Goal: Manage account settings

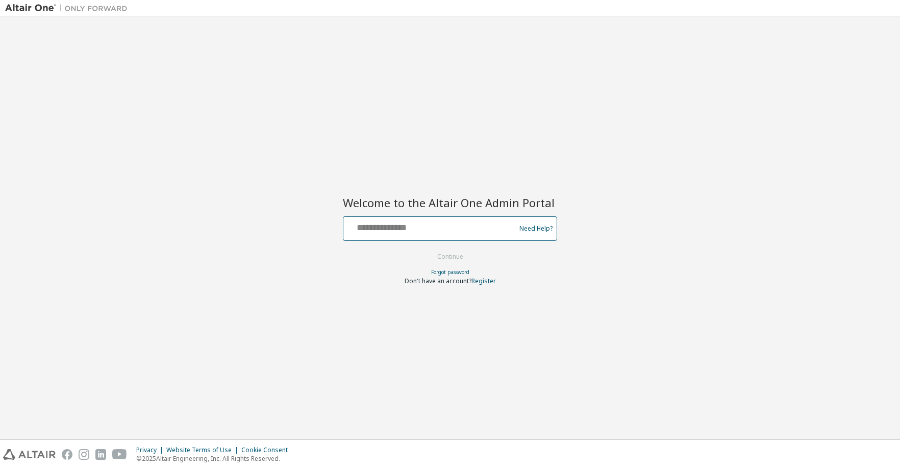
click at [410, 227] on input "text" at bounding box center [431, 226] width 167 height 15
type input "**********"
click at [455, 259] on button "Continue" at bounding box center [450, 256] width 47 height 15
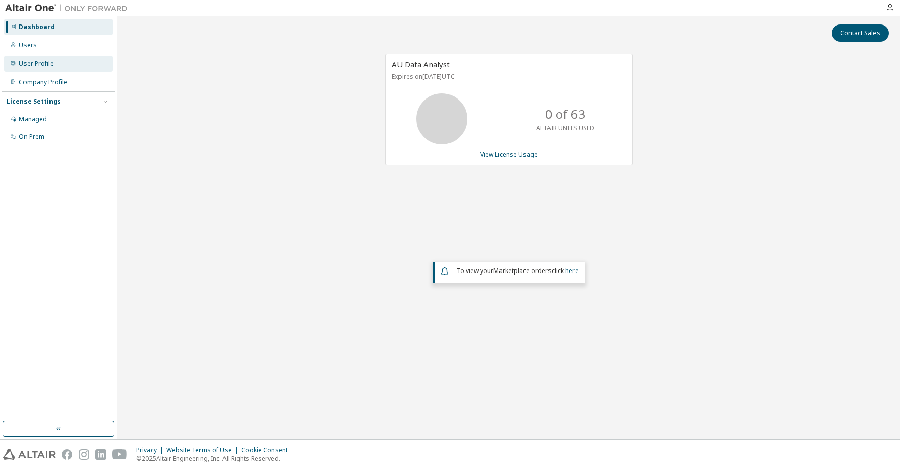
click at [34, 64] on div "User Profile" at bounding box center [36, 64] width 35 height 8
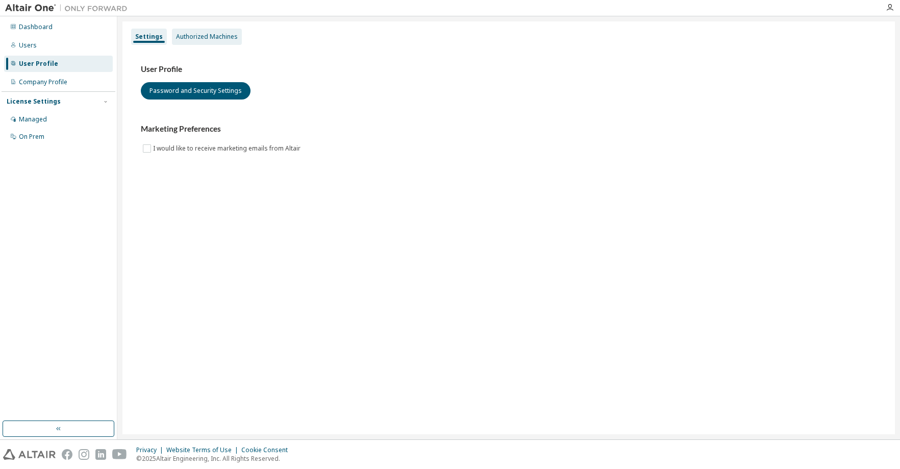
click at [206, 36] on div "Authorized Machines" at bounding box center [207, 37] width 62 height 8
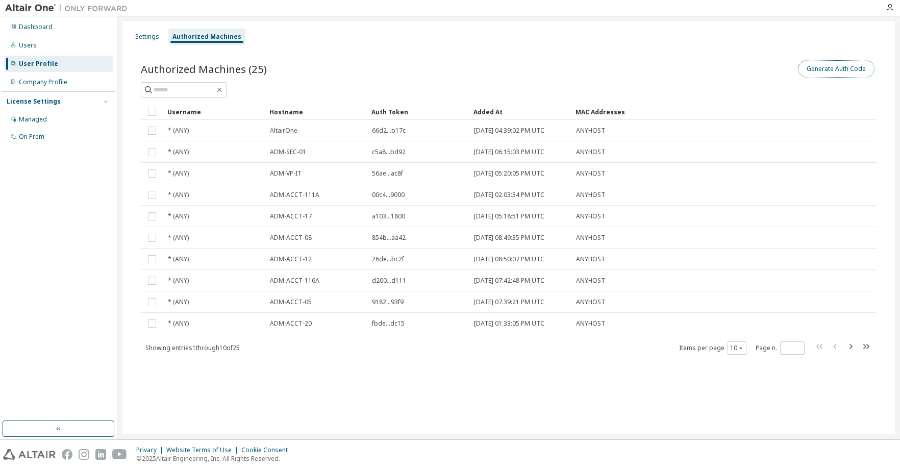
click at [820, 70] on button "Generate Auth Code" at bounding box center [836, 68] width 77 height 17
